Goal: Find specific page/section: Find specific page/section

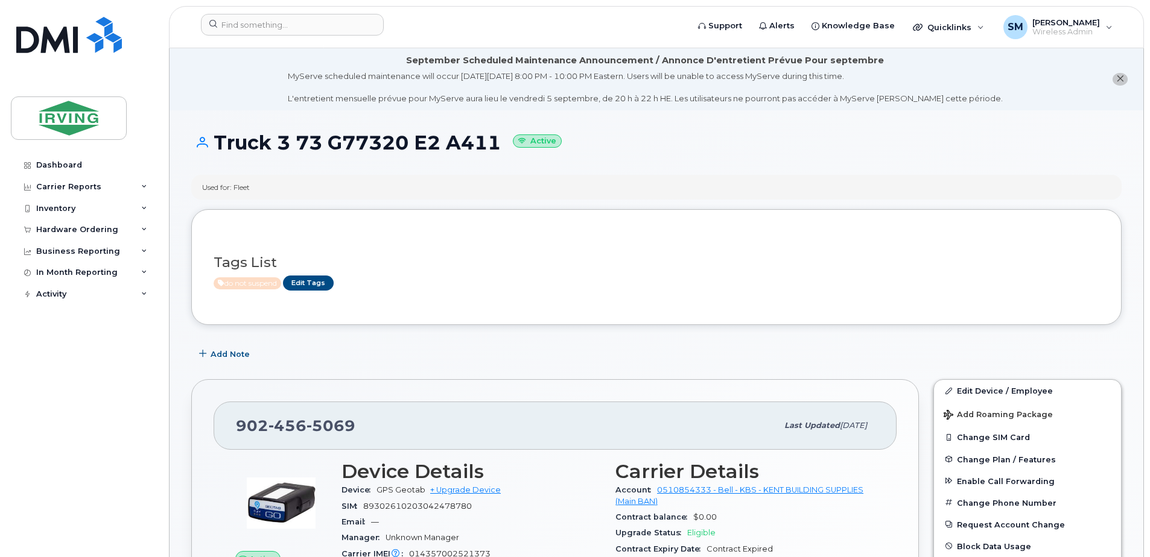
drag, startPoint x: 499, startPoint y: 143, endPoint x: 333, endPoint y: 133, distance: 166.8
click at [333, 133] on h1 "Truck 3 73 G77320 E2 A411 Active" at bounding box center [656, 142] width 930 height 21
copy h1 "G77320 E2 A411"
click at [244, 22] on input at bounding box center [292, 25] width 183 height 22
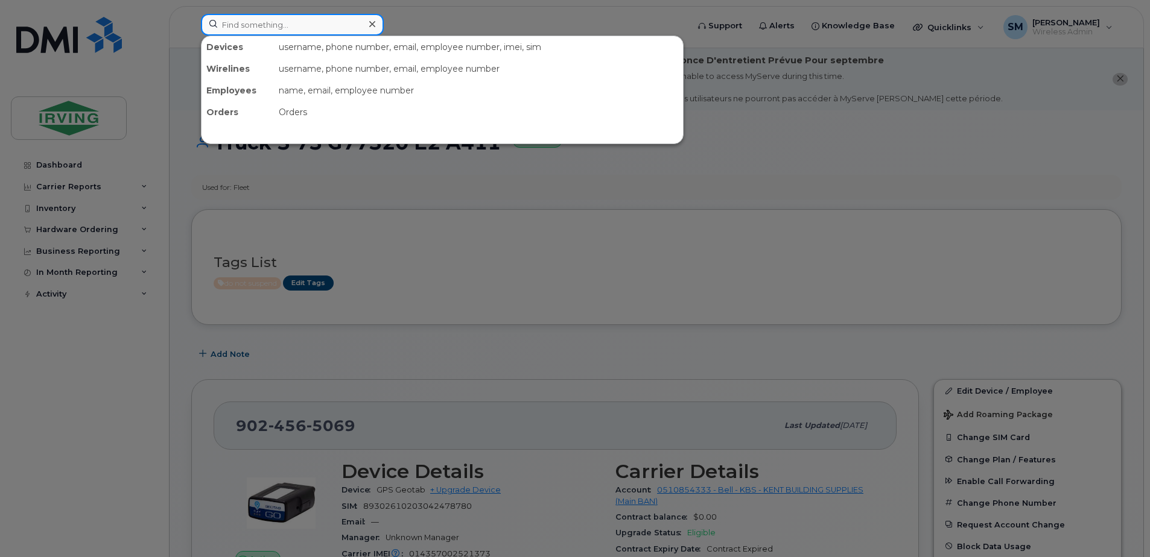
paste input "G77320 E2 A411"
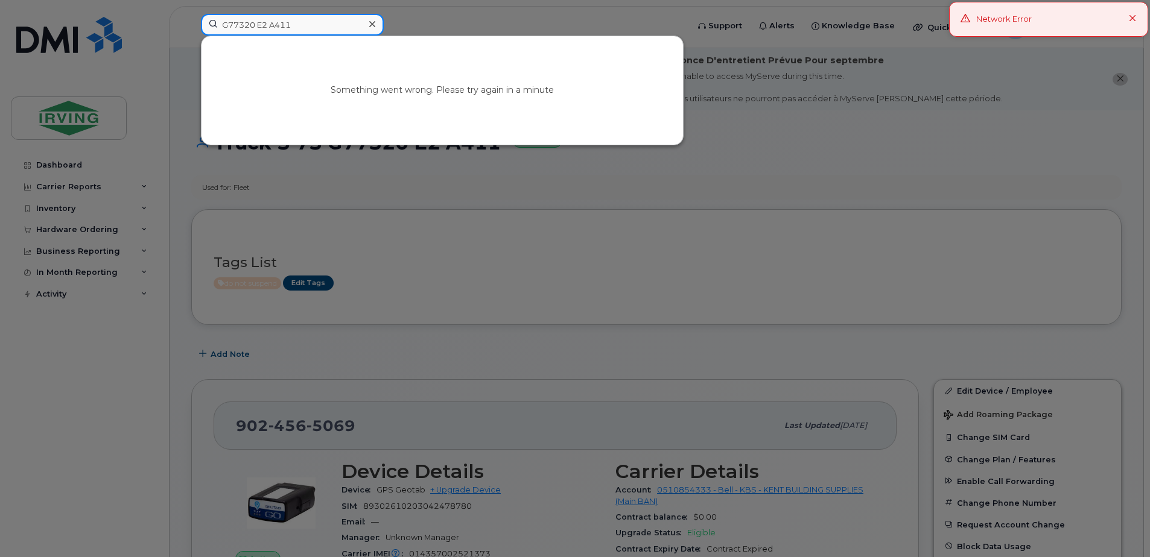
drag, startPoint x: 272, startPoint y: 25, endPoint x: 153, endPoint y: 22, distance: 118.9
click at [191, 22] on div "G77320 E2 A411 Something went wrong. Please try again in a minute" at bounding box center [440, 27] width 498 height 27
type input "A411"
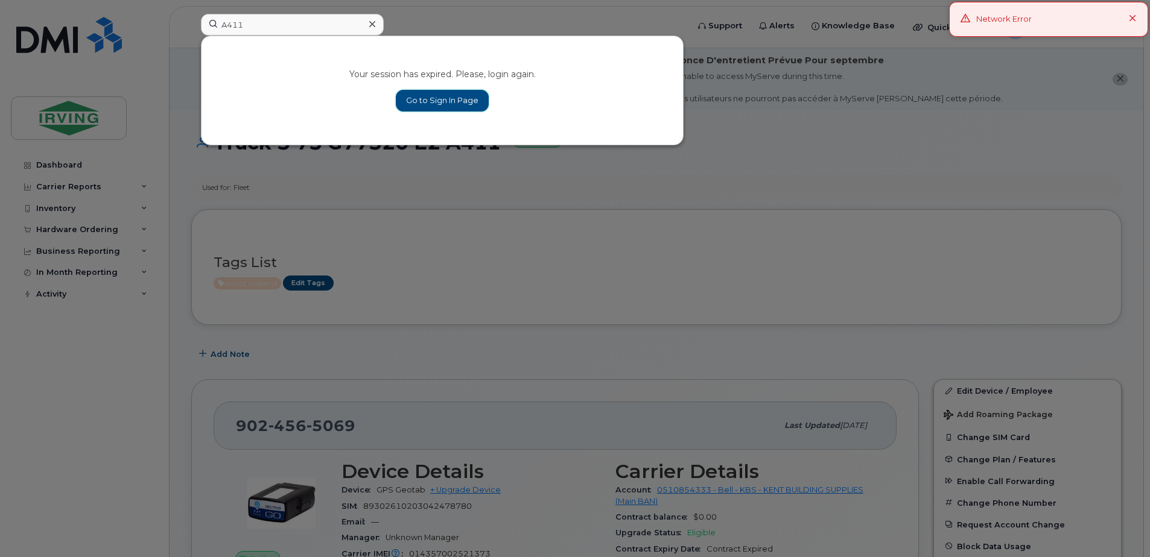
click at [453, 98] on link "Go to Sign In Page" at bounding box center [442, 101] width 93 height 22
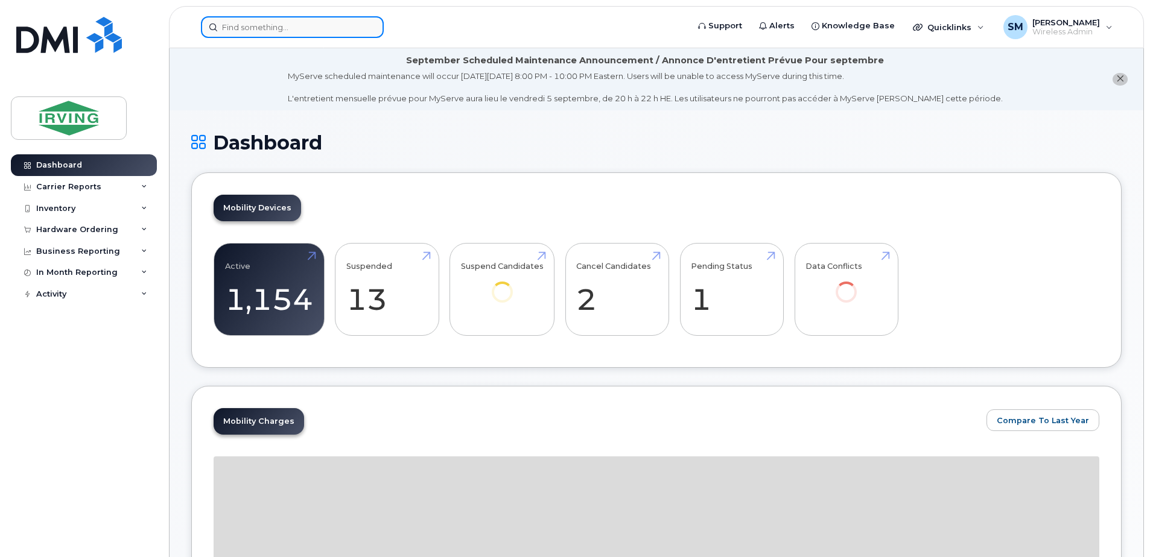
click at [256, 28] on input at bounding box center [292, 27] width 183 height 22
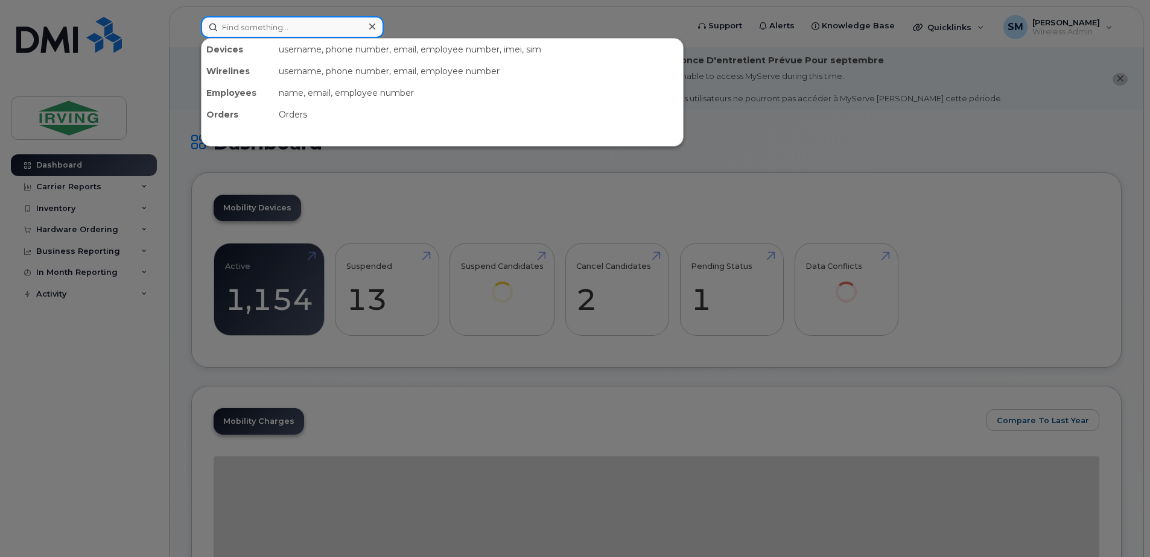
paste input "G77320 E2 A411"
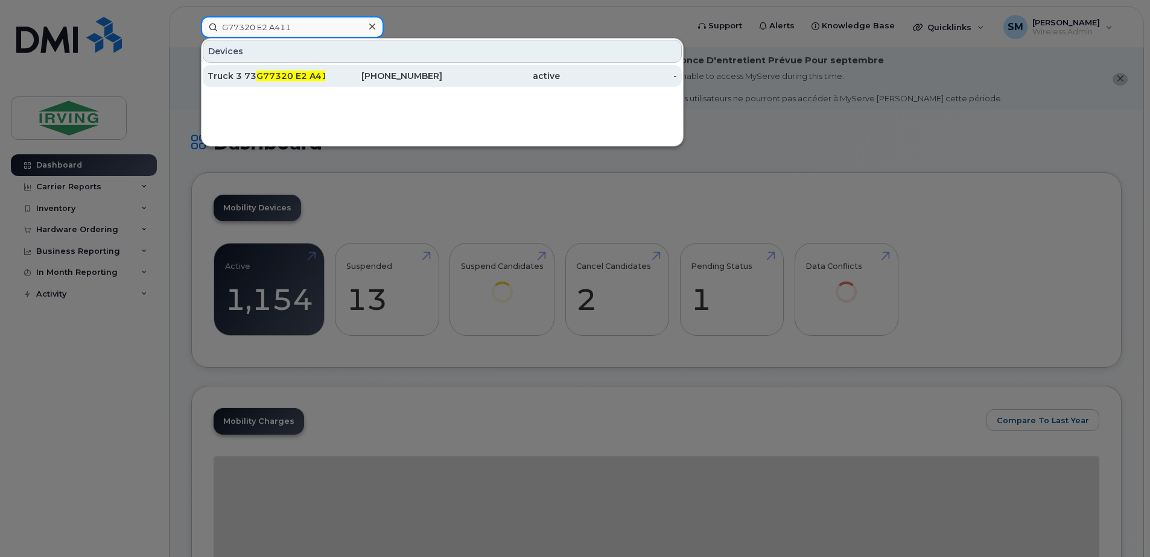
type input "G77320 E2 A411"
click at [302, 77] on span "G77320 E2 A411" at bounding box center [294, 76] width 77 height 11
